Goal: Transaction & Acquisition: Purchase product/service

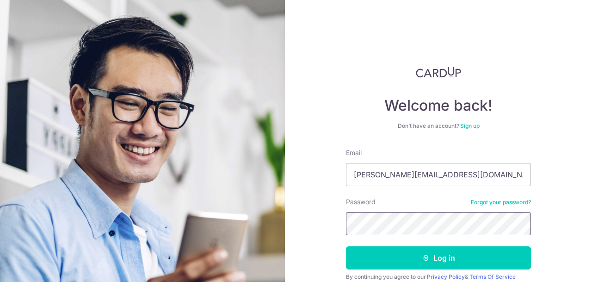
click at [346, 246] on button "Log in" at bounding box center [438, 257] width 185 height 23
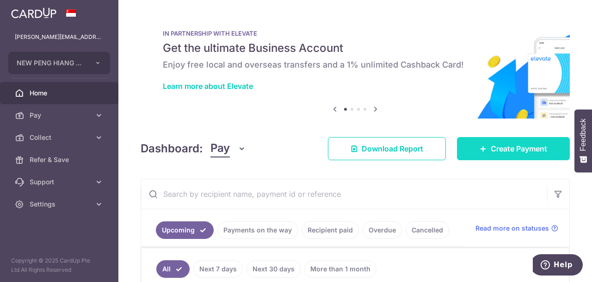
click at [489, 141] on link "Create Payment" at bounding box center [513, 148] width 113 height 23
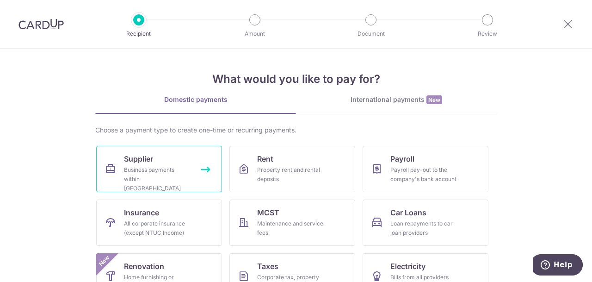
click at [183, 171] on div "Business payments within Singapore" at bounding box center [157, 179] width 67 height 28
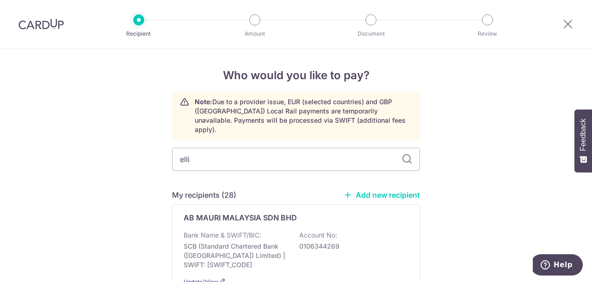
type input "ellip"
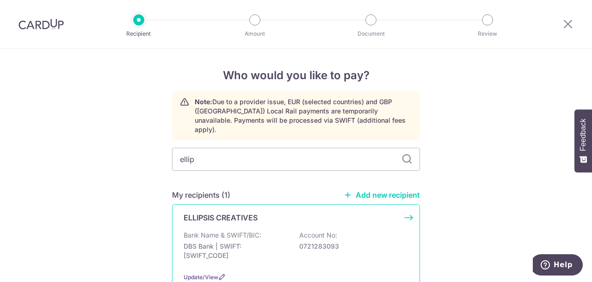
click at [276, 220] on div "ELLIPSIS CREATIVES Bank Name & SWIFT/BIC: DBS Bank | SWIFT: [SWIFT_CODE] Accoun…" at bounding box center [296, 247] width 248 height 86
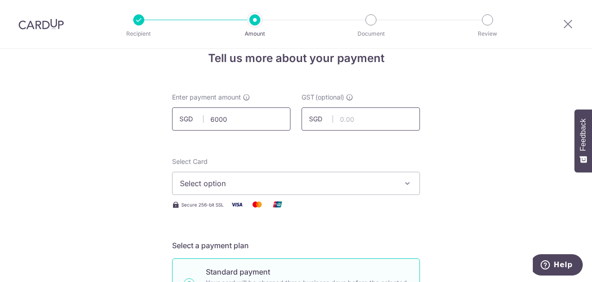
type input "6,000.00"
click at [269, 193] on button "Select option" at bounding box center [296, 183] width 248 height 23
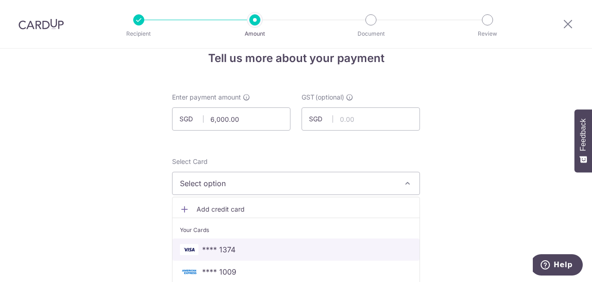
click at [242, 248] on span "**** 1374" at bounding box center [296, 249] width 232 height 11
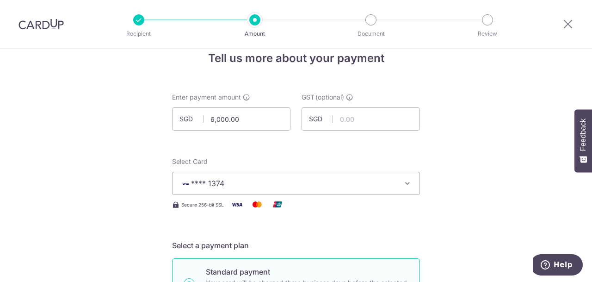
drag, startPoint x: 544, startPoint y: 173, endPoint x: 517, endPoint y: 166, distance: 27.1
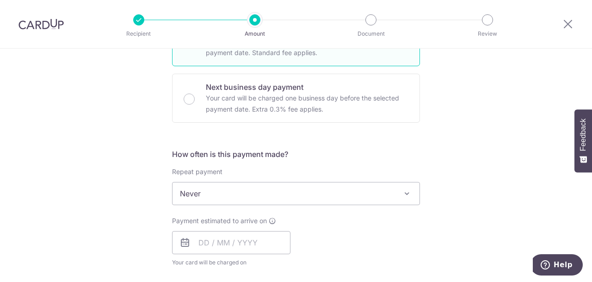
scroll to position [294, 0]
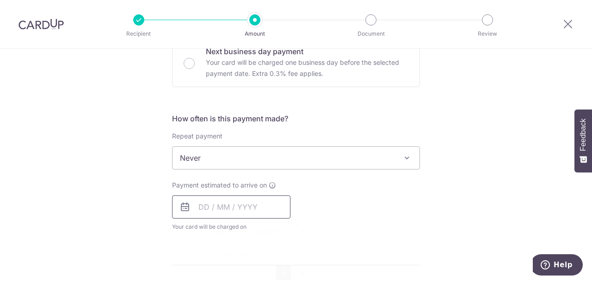
click at [256, 195] on input "text" at bounding box center [231, 206] width 118 height 23
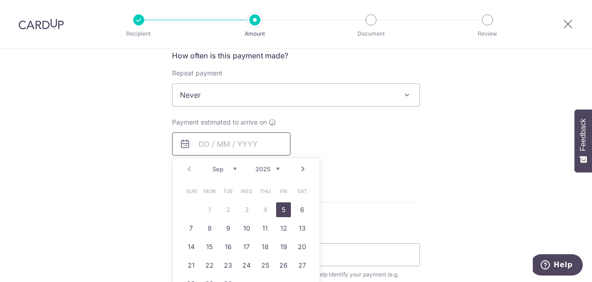
scroll to position [379, 0]
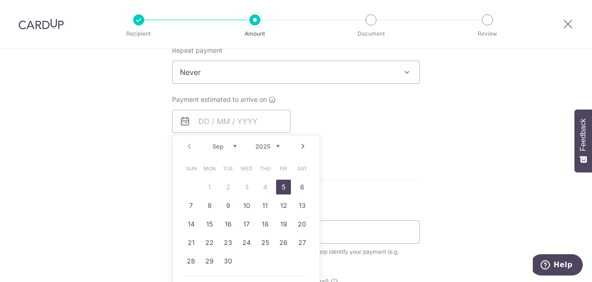
click at [286, 187] on link "5" at bounding box center [283, 186] width 15 height 15
type input "[DATE]"
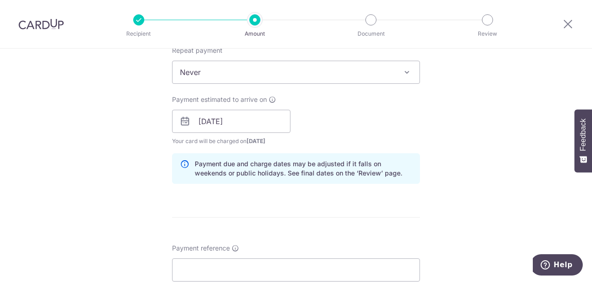
click at [398, 209] on form "Enter payment amount SGD 6,000.00 6000.00 GST (optional) SGD Select Card **** 1…" at bounding box center [296, 146] width 248 height 832
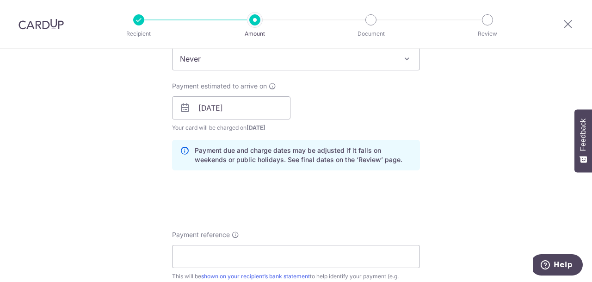
scroll to position [399, 0]
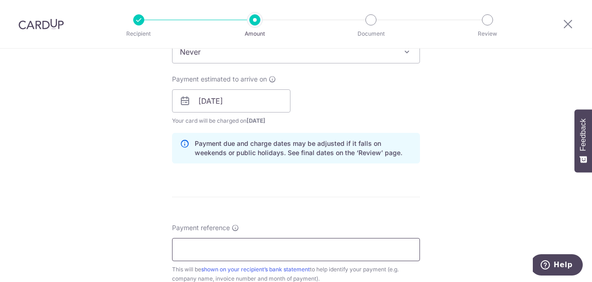
click at [330, 242] on input "Payment reference" at bounding box center [296, 249] width 248 height 23
click at [385, 202] on form "Enter payment amount SGD 6,000.00 6000.00 GST (optional) SGD Select Card **** 1…" at bounding box center [296, 126] width 248 height 832
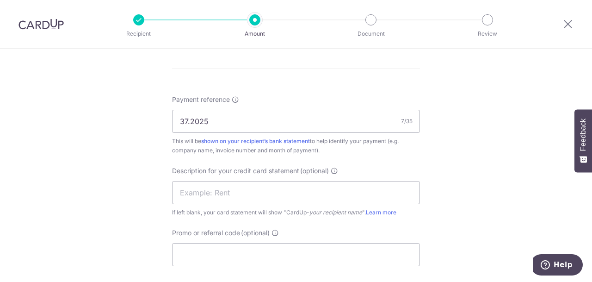
scroll to position [530, 0]
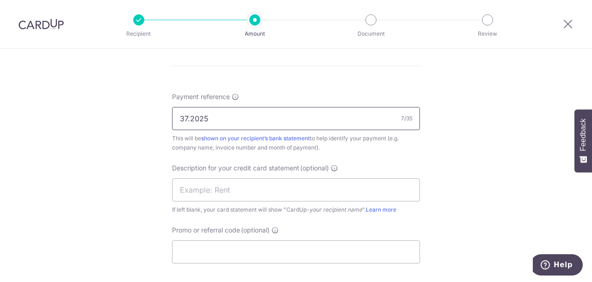
click at [174, 117] on input "37.2025" at bounding box center [296, 118] width 248 height 23
type input "INV 37.2025"
click at [240, 187] on input "text" at bounding box center [296, 189] width 248 height 23
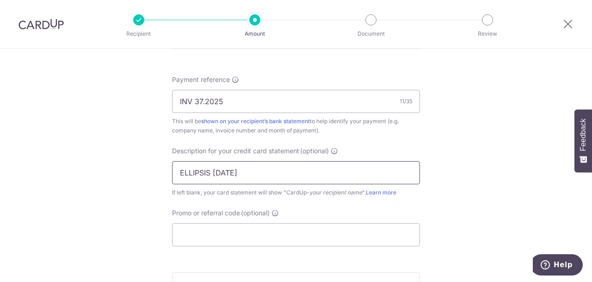
scroll to position [558, 0]
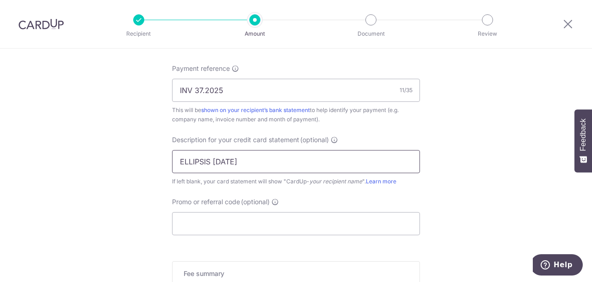
type input "ELLIPSIS AUG25"
click at [328, 215] on input "Promo or referral code (optional)" at bounding box center [296, 223] width 248 height 23
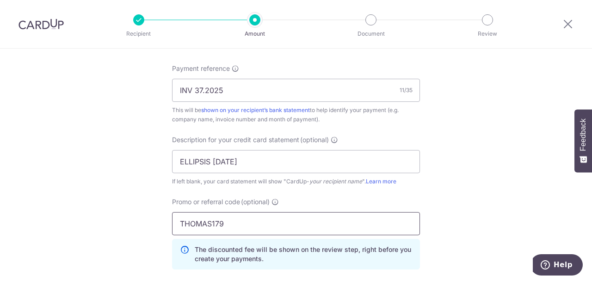
scroll to position [709, 0]
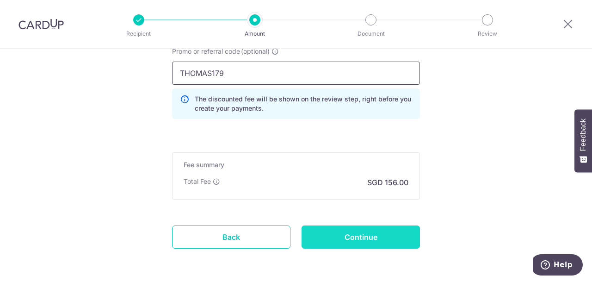
type input "THOMAS179"
click at [356, 239] on input "Continue" at bounding box center [360, 236] width 118 height 23
type input "Create Schedule"
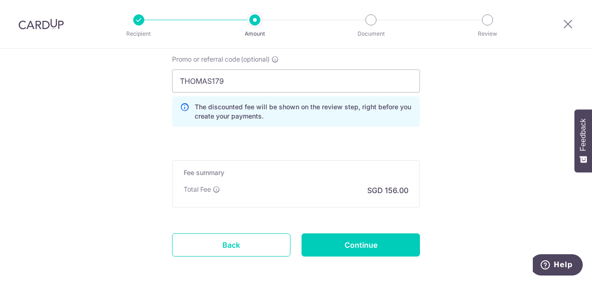
scroll to position [758, 0]
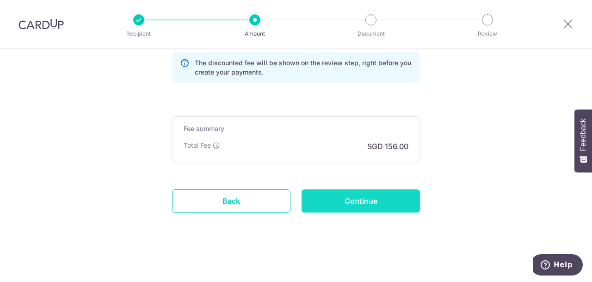
type input "INV 37 2025"
click at [381, 206] on input "Continue" at bounding box center [360, 200] width 118 height 23
type input "Create Schedule"
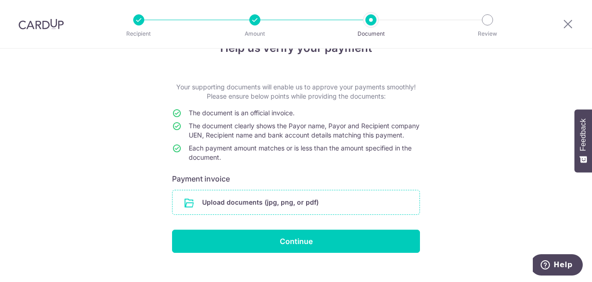
scroll to position [51, 0]
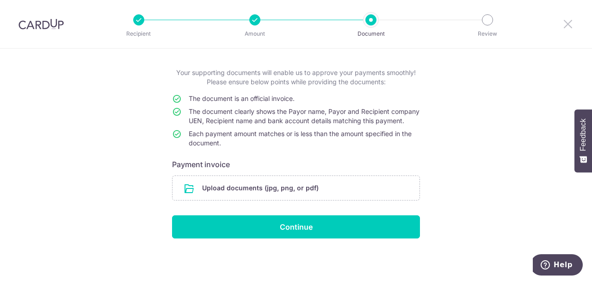
click at [570, 23] on icon at bounding box center [567, 24] width 11 height 12
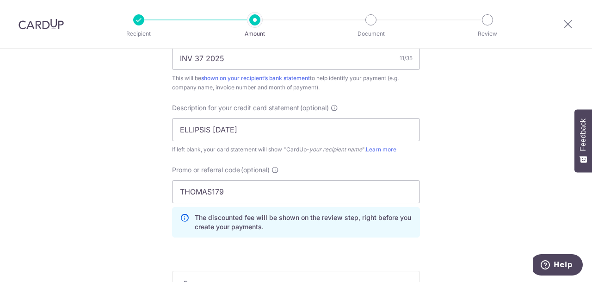
scroll to position [558, 0]
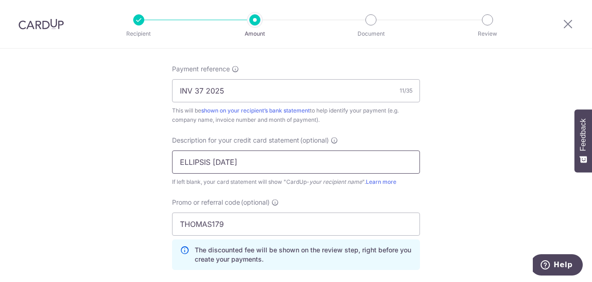
click at [214, 160] on input "ELLIPSIS AUG25" at bounding box center [296, 161] width 248 height 23
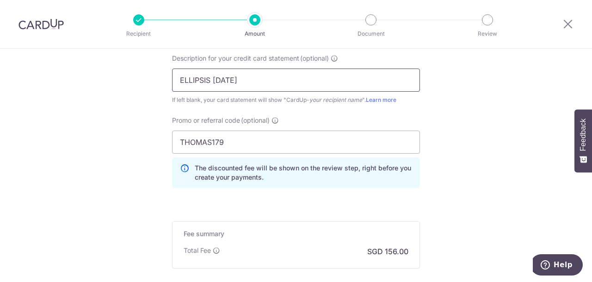
scroll to position [745, 0]
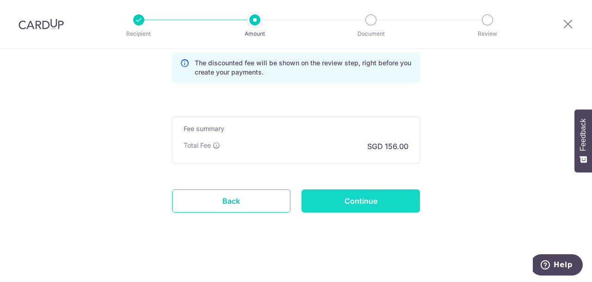
type input "ELLIPSIS JUL25"
click at [372, 211] on input "Continue" at bounding box center [360, 200] width 118 height 23
type input "Update Schedule"
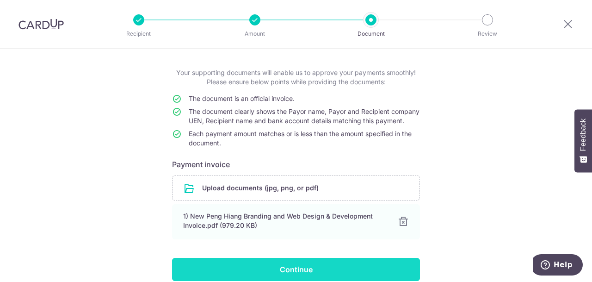
scroll to position [93, 0]
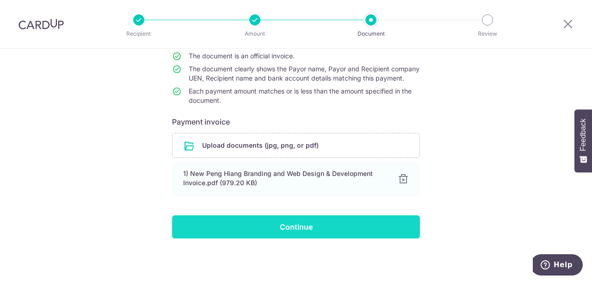
click at [376, 228] on input "Continue" at bounding box center [296, 226] width 248 height 23
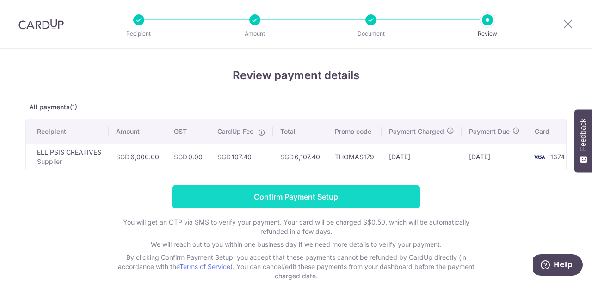
click at [324, 197] on input "Confirm Payment Setup" at bounding box center [296, 196] width 248 height 23
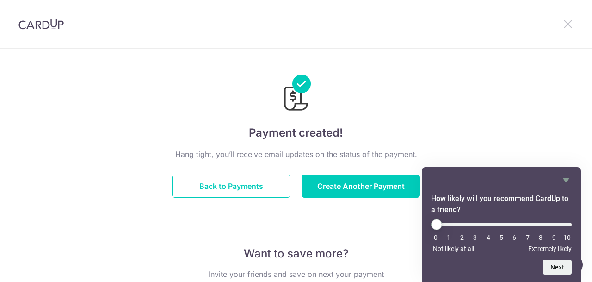
click at [570, 25] on icon at bounding box center [567, 24] width 11 height 12
